Goal: Check status: Check status

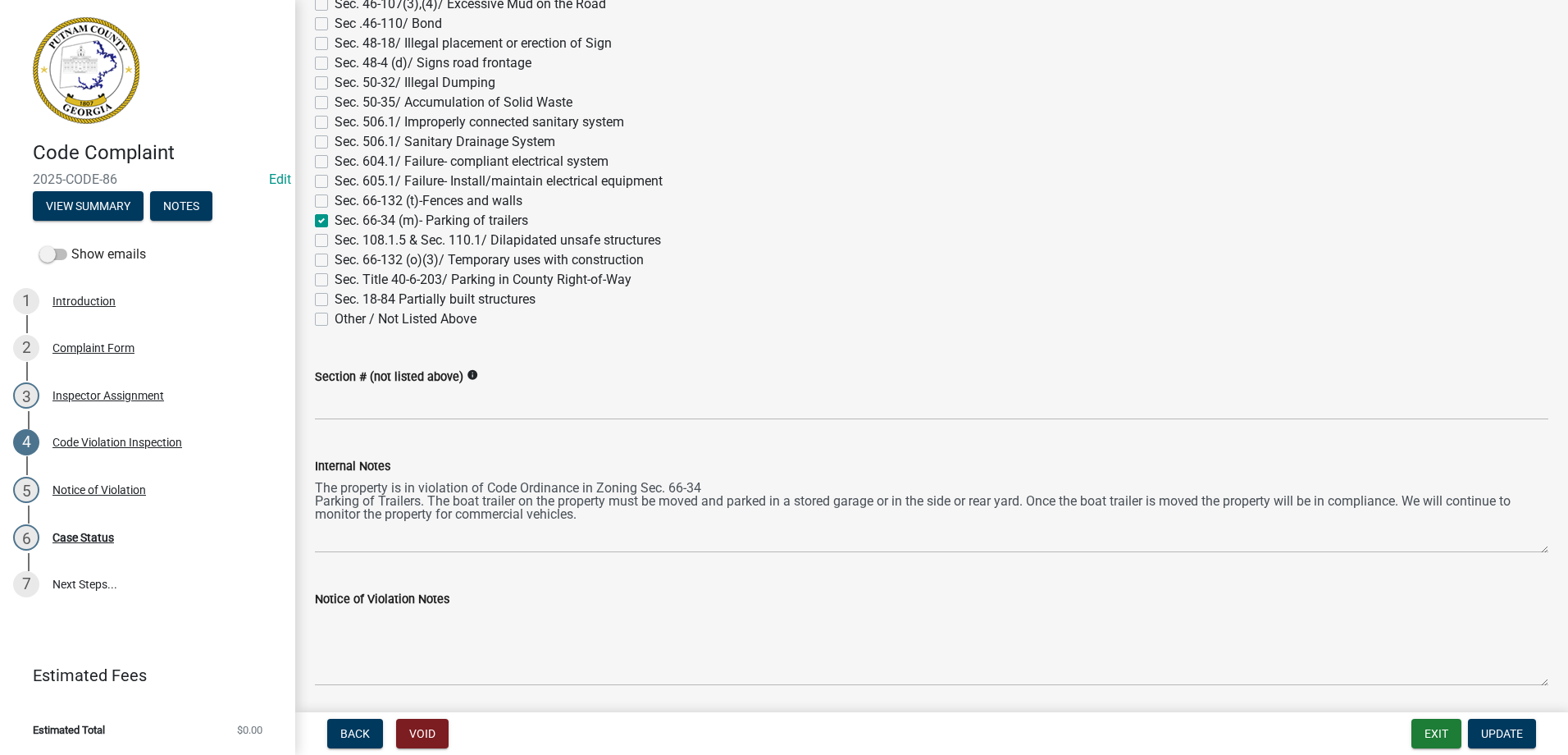
scroll to position [1843, 0]
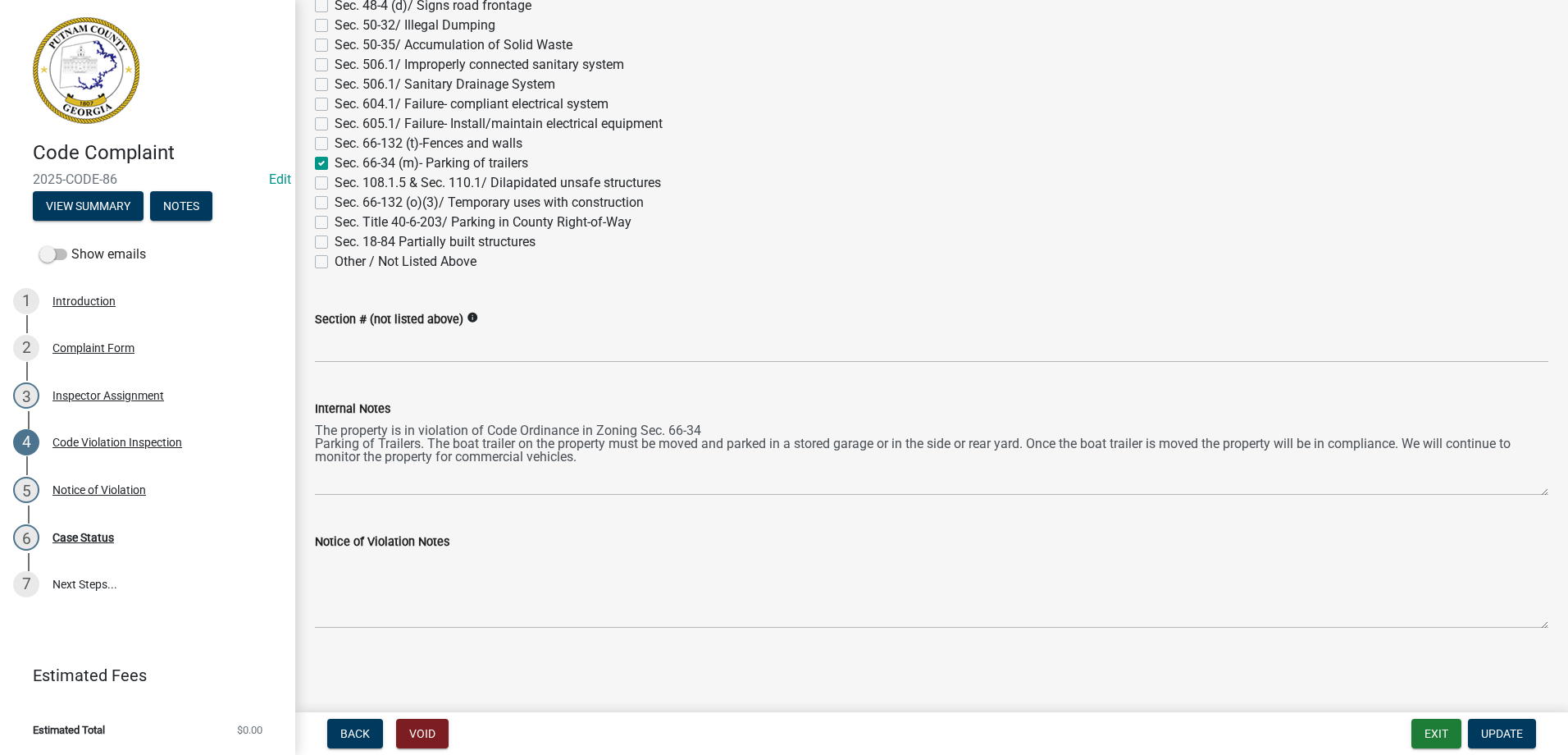
drag, startPoint x: 33, startPoint y: 175, endPoint x: 124, endPoint y: 175, distance: 91.0
click at [124, 175] on span "2025-CODE-86" at bounding box center [147, 179] width 230 height 16
drag, startPoint x: 123, startPoint y: 175, endPoint x: 102, endPoint y: 175, distance: 21.0
copy span "2025-CODE-86"
click at [82, 207] on button "View Summary" at bounding box center [88, 206] width 111 height 30
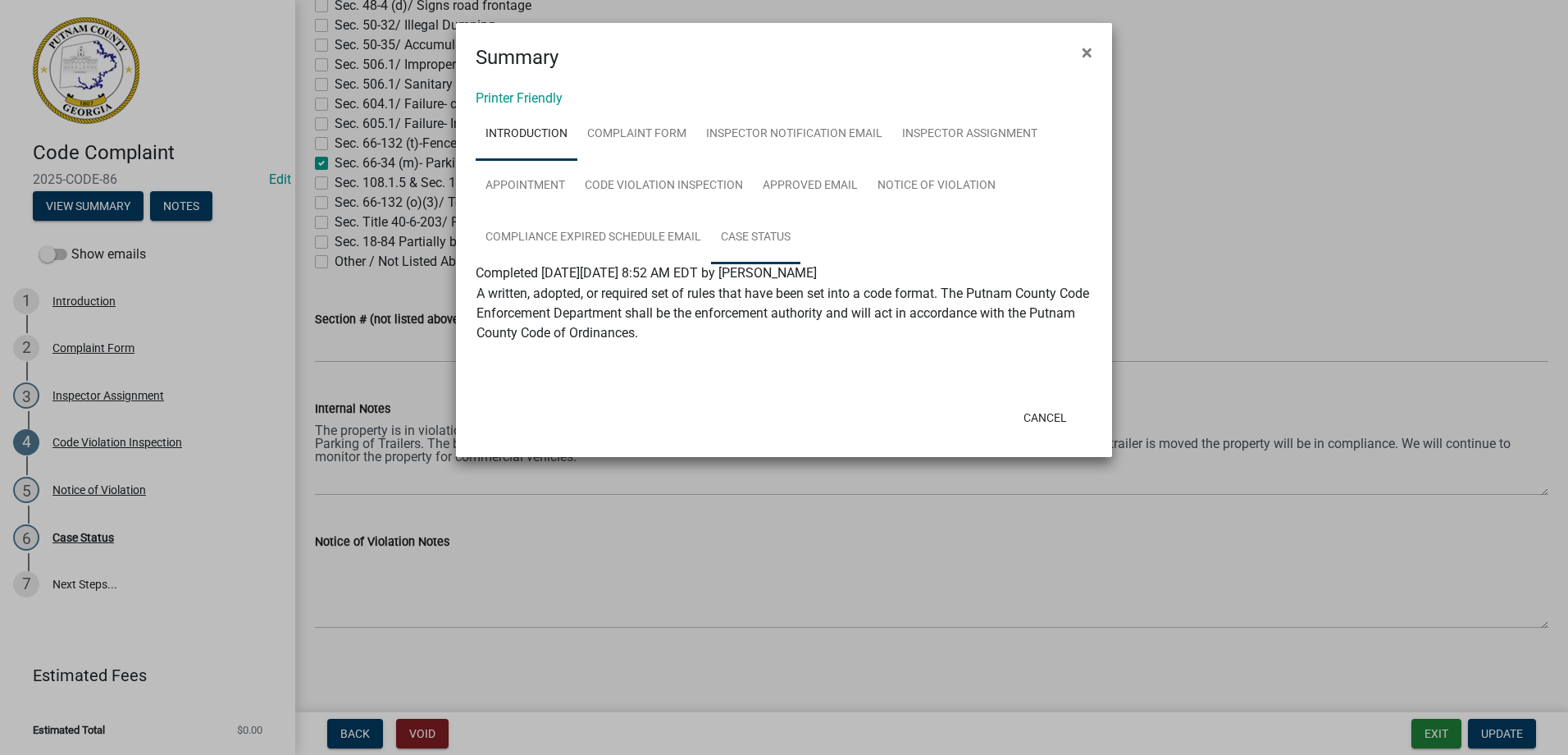
click at [759, 234] on link "Case Status" at bounding box center [756, 237] width 90 height 53
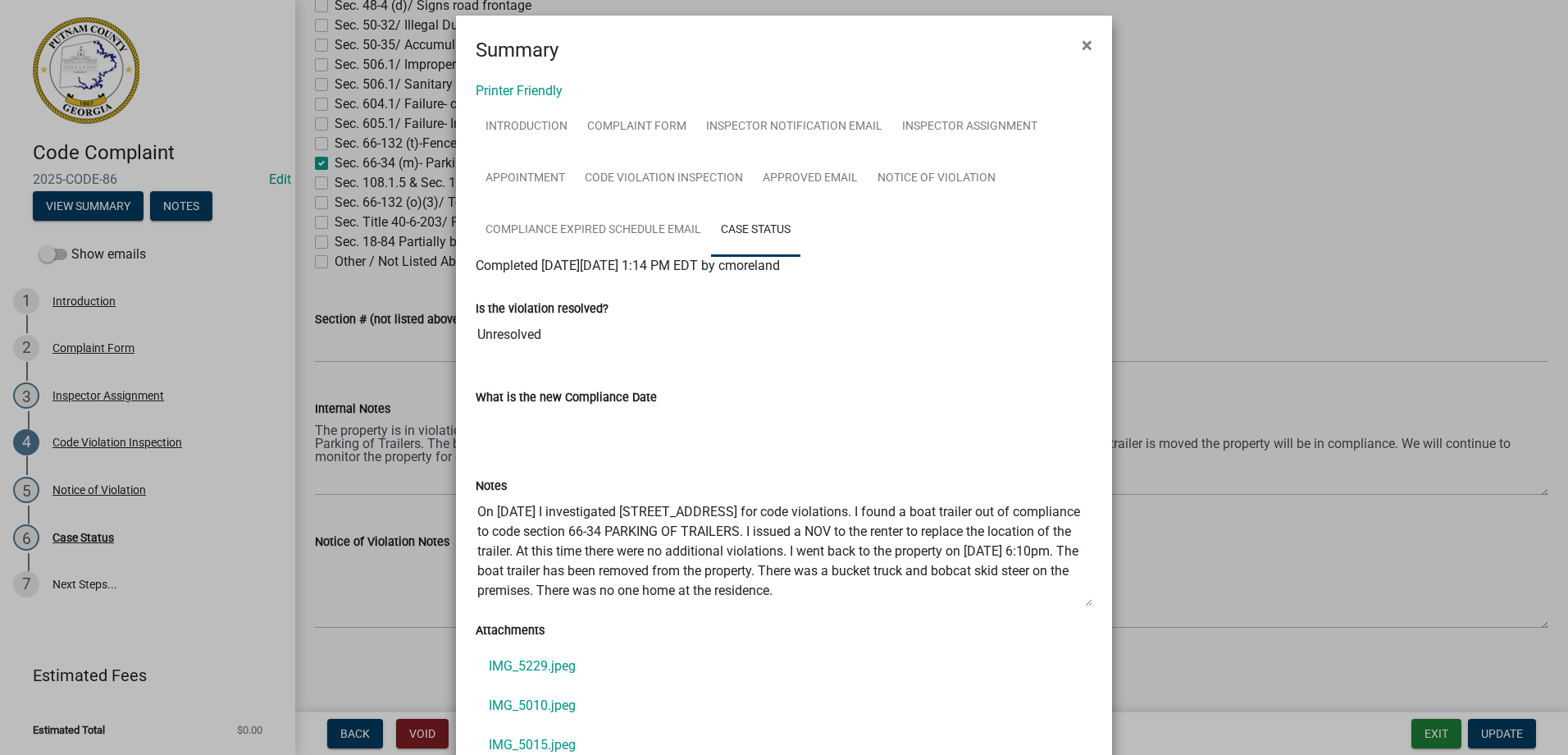
scroll to position [0, 0]
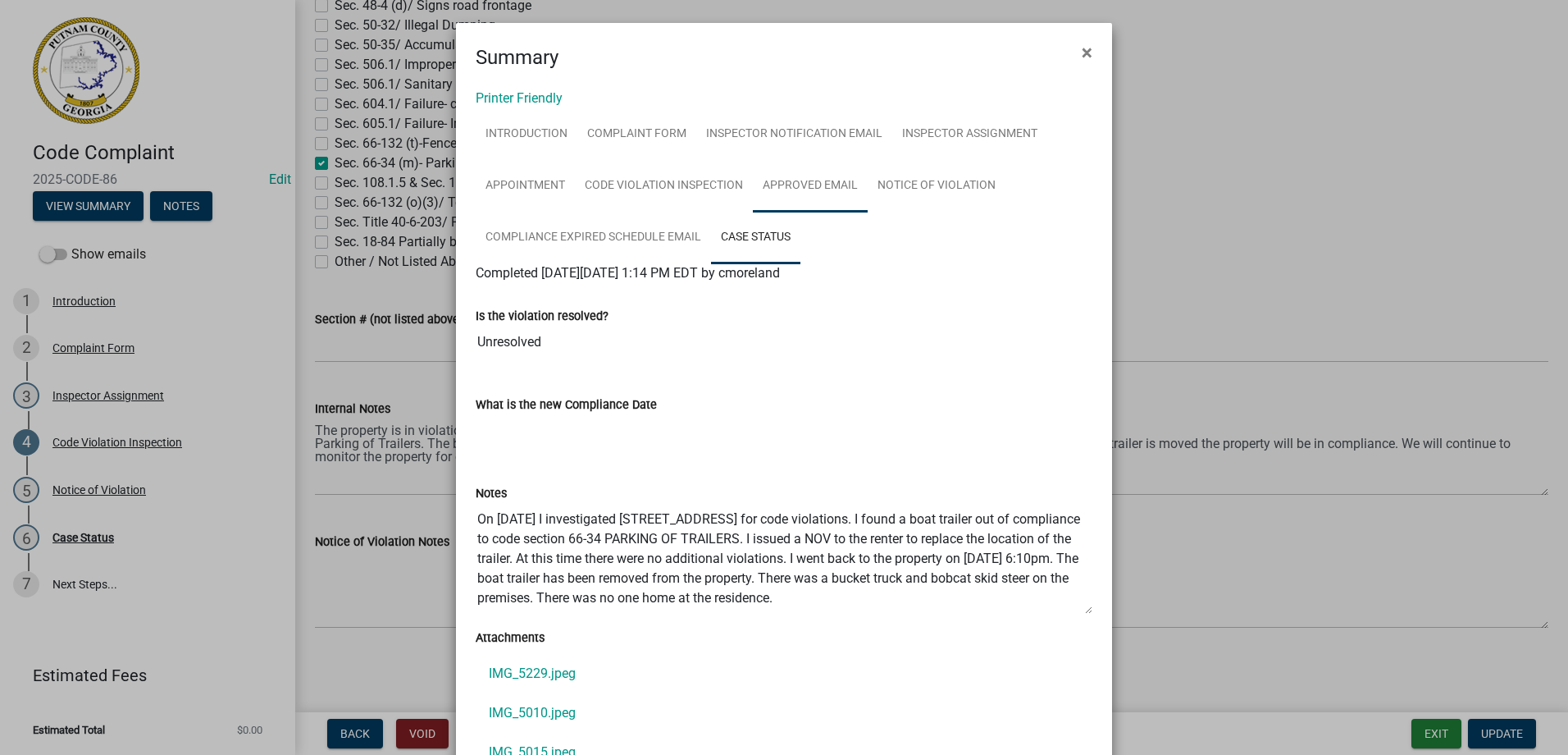
click at [826, 178] on link "Approved Email" at bounding box center [810, 186] width 115 height 53
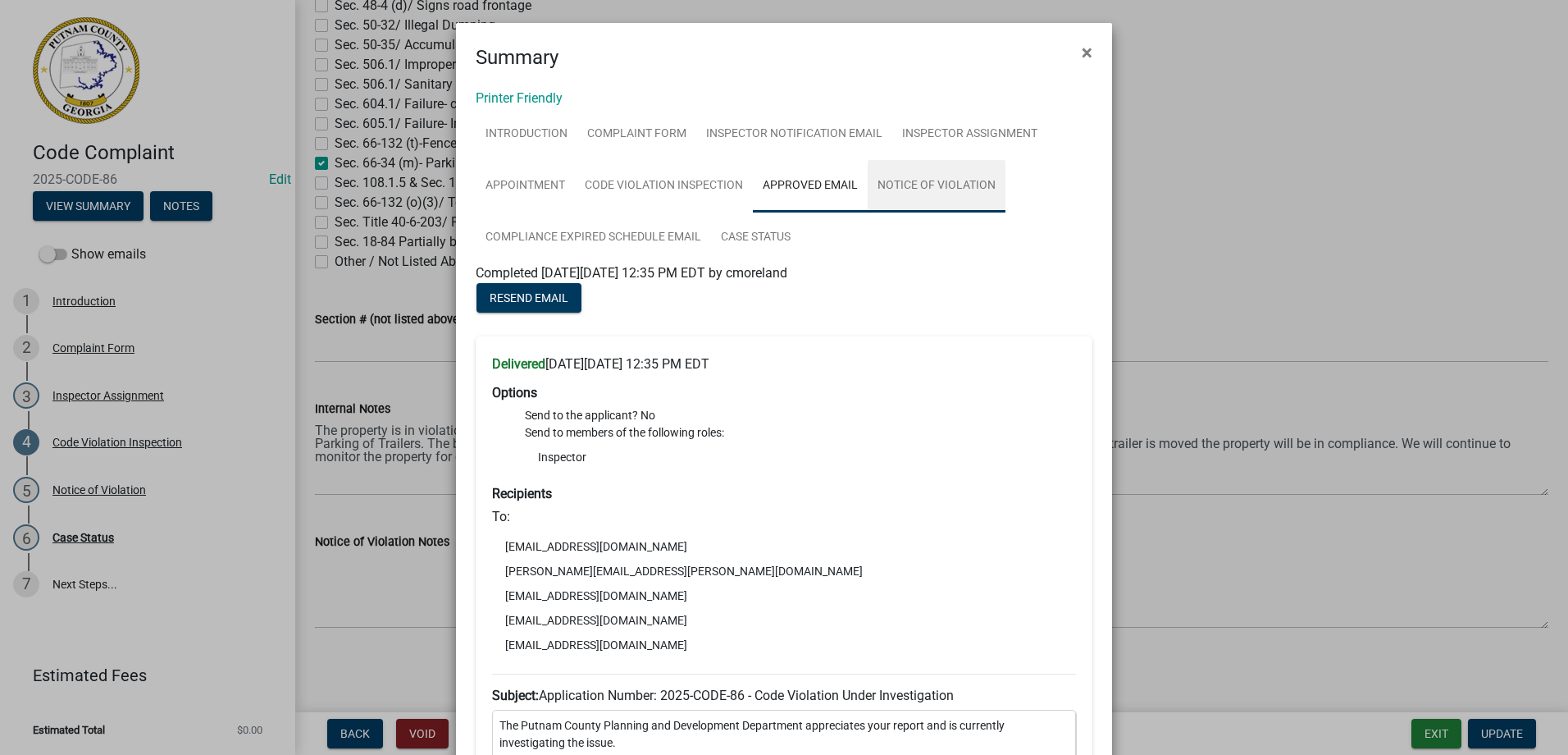
click at [915, 193] on link "Notice of Violation" at bounding box center [936, 186] width 137 height 53
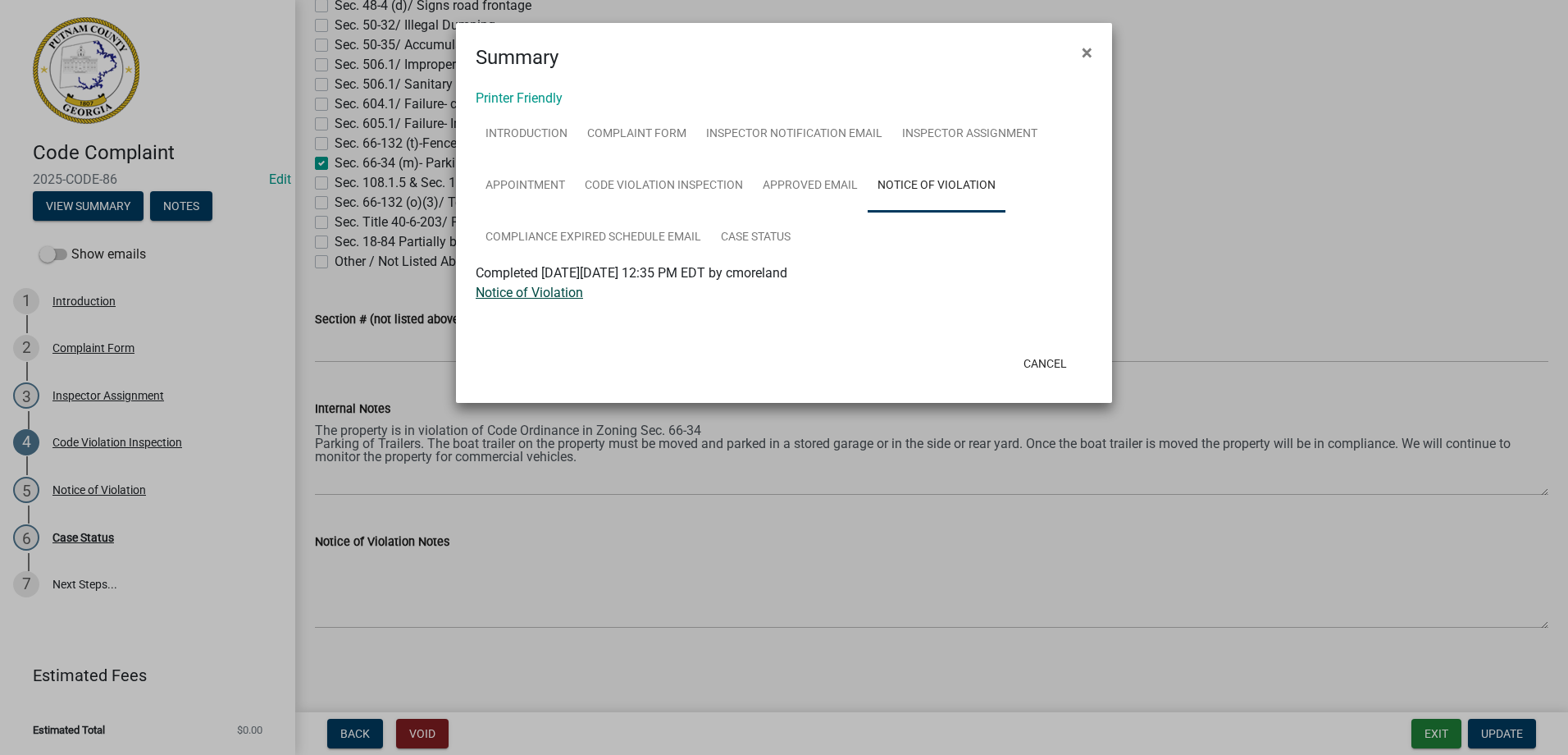
click at [560, 288] on link "Notice of Violation" at bounding box center [530, 293] width 108 height 16
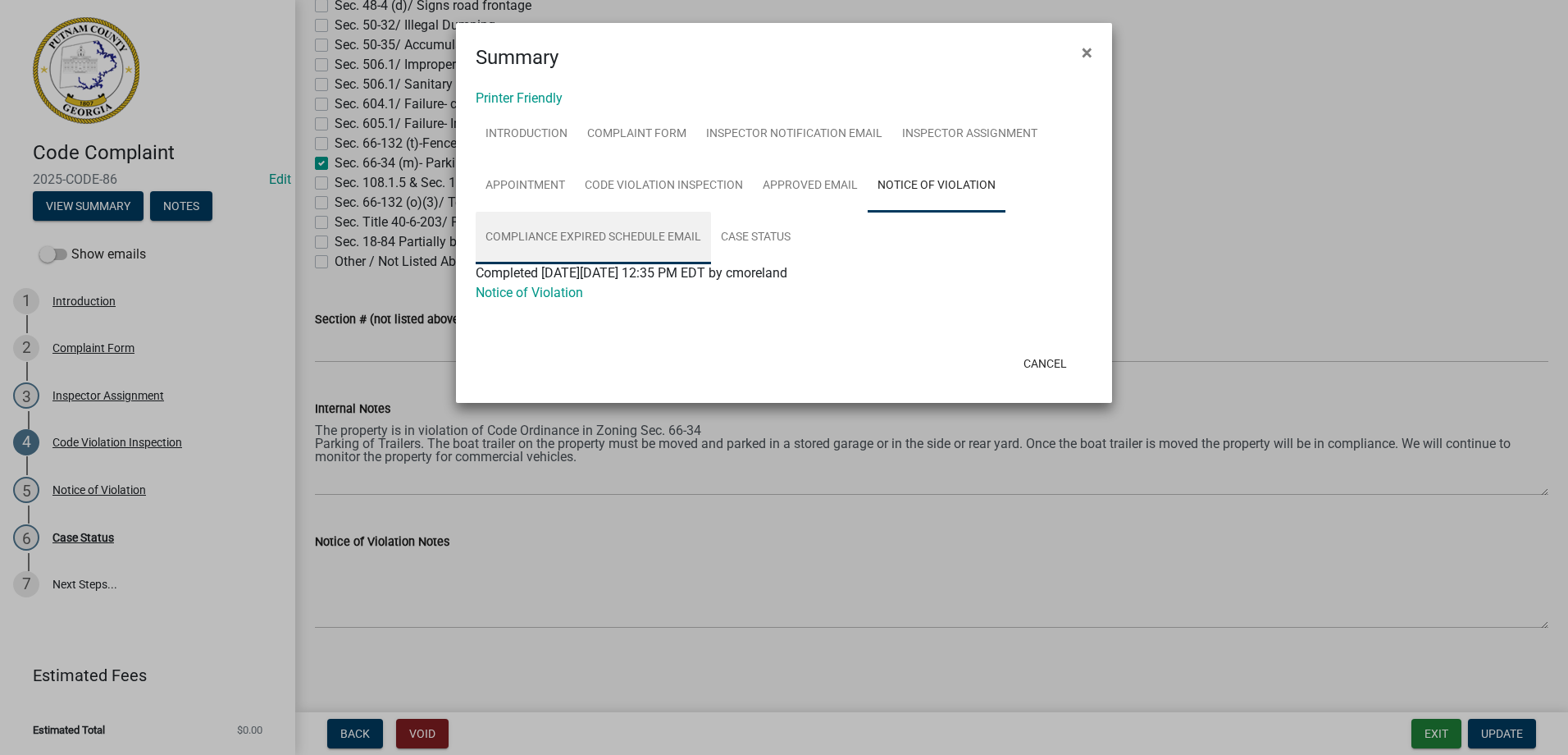
click at [516, 235] on link "Compliance Expired Schedule Email" at bounding box center [594, 237] width 235 height 53
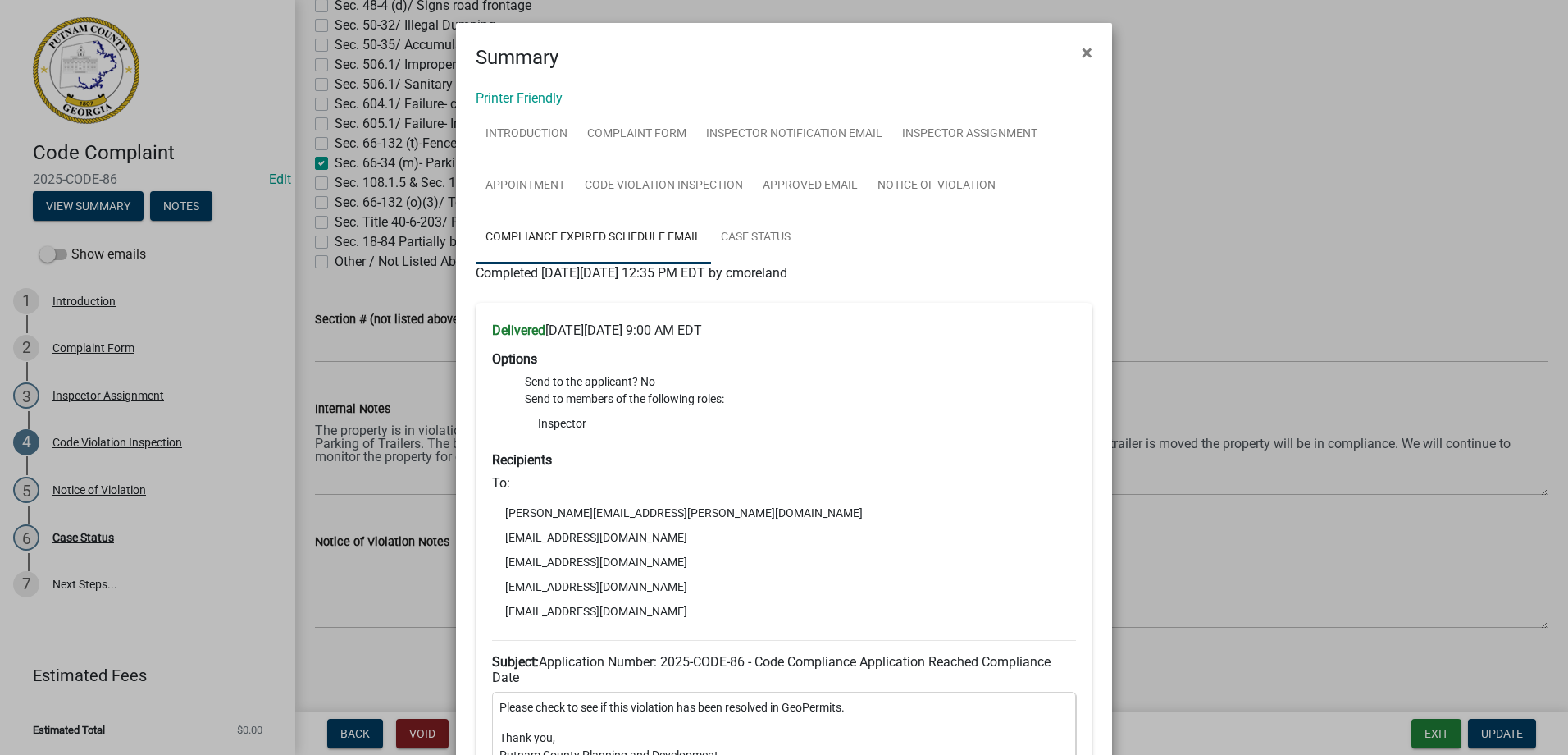
click at [616, 237] on link "Compliance Expired Schedule Email" at bounding box center [594, 237] width 235 height 53
